Goal: Task Accomplishment & Management: Manage account settings

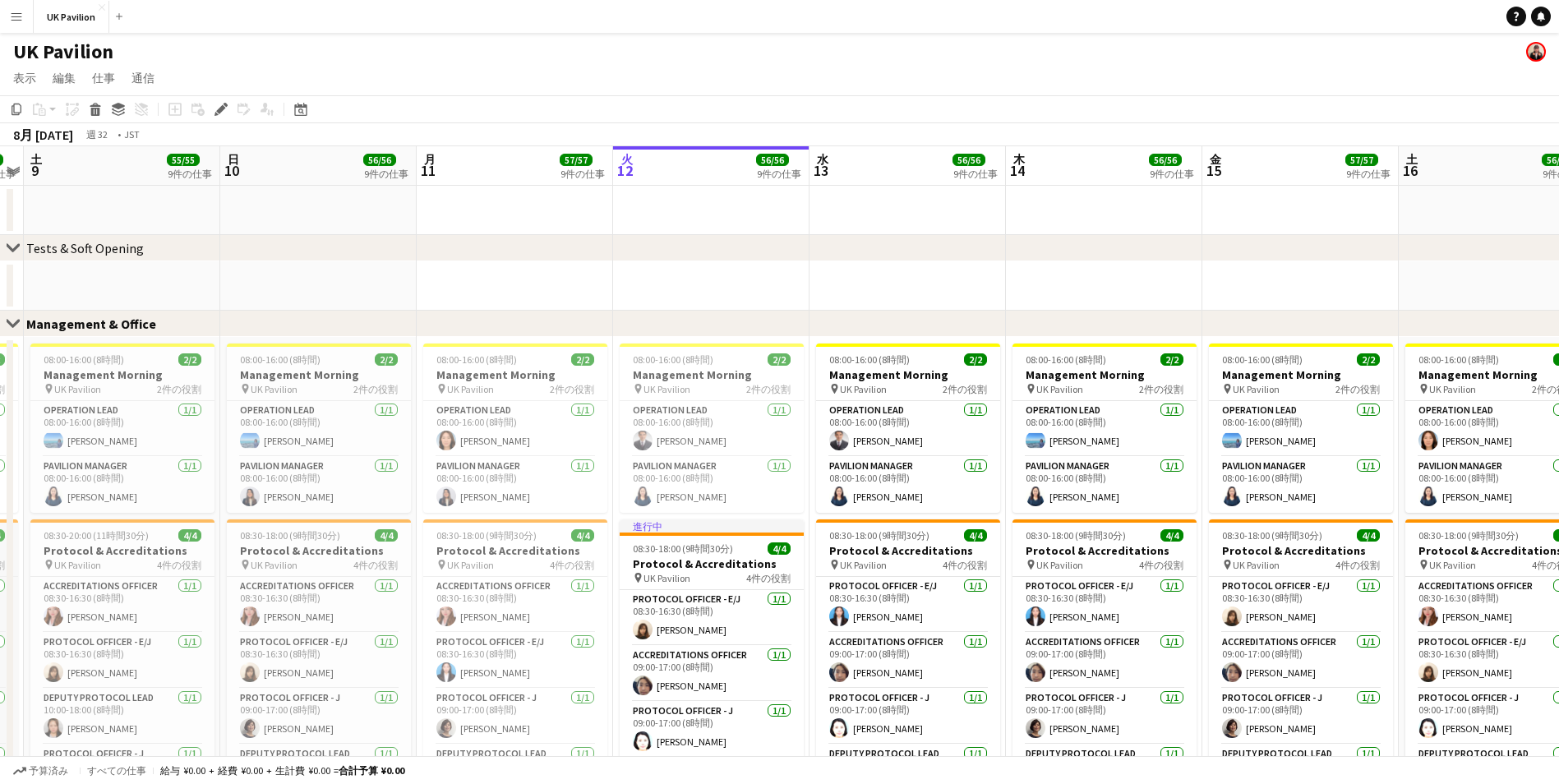
scroll to position [0, 565]
